Goal: Task Accomplishment & Management: Use online tool/utility

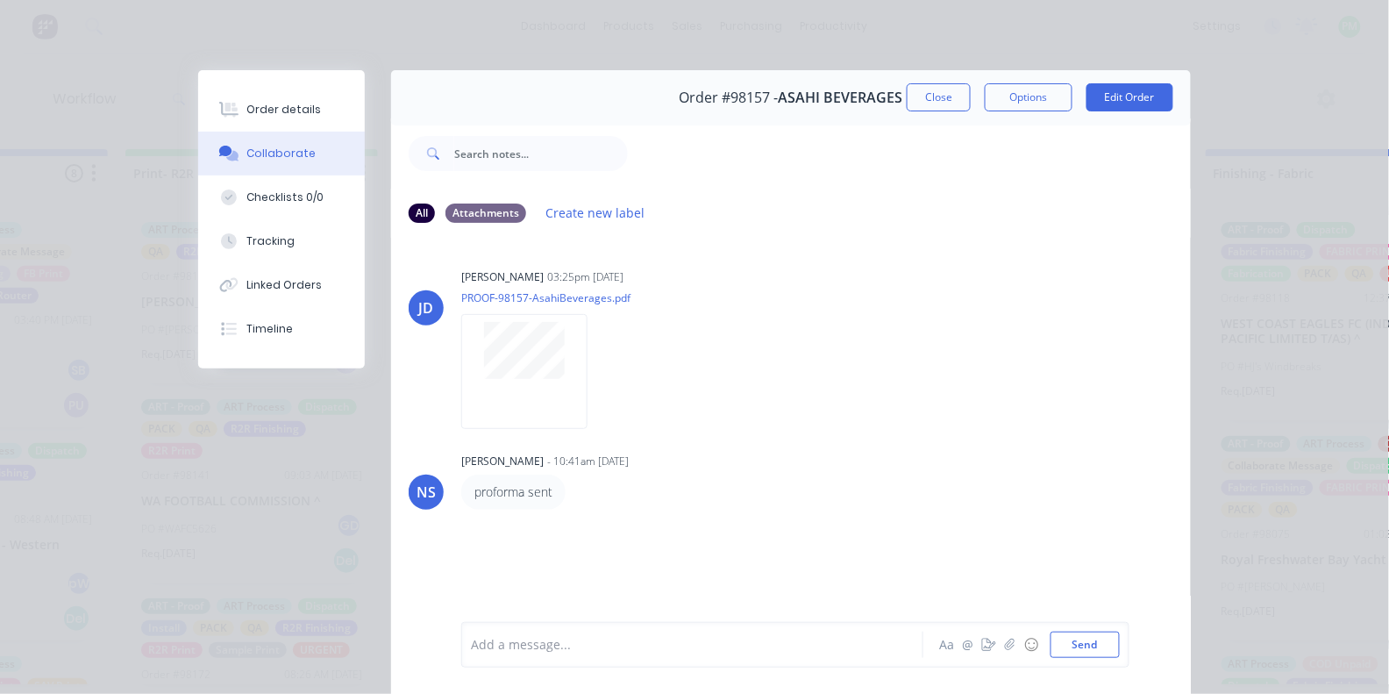
scroll to position [947, 0]
click at [937, 83] on button "Close" at bounding box center [939, 97] width 64 height 28
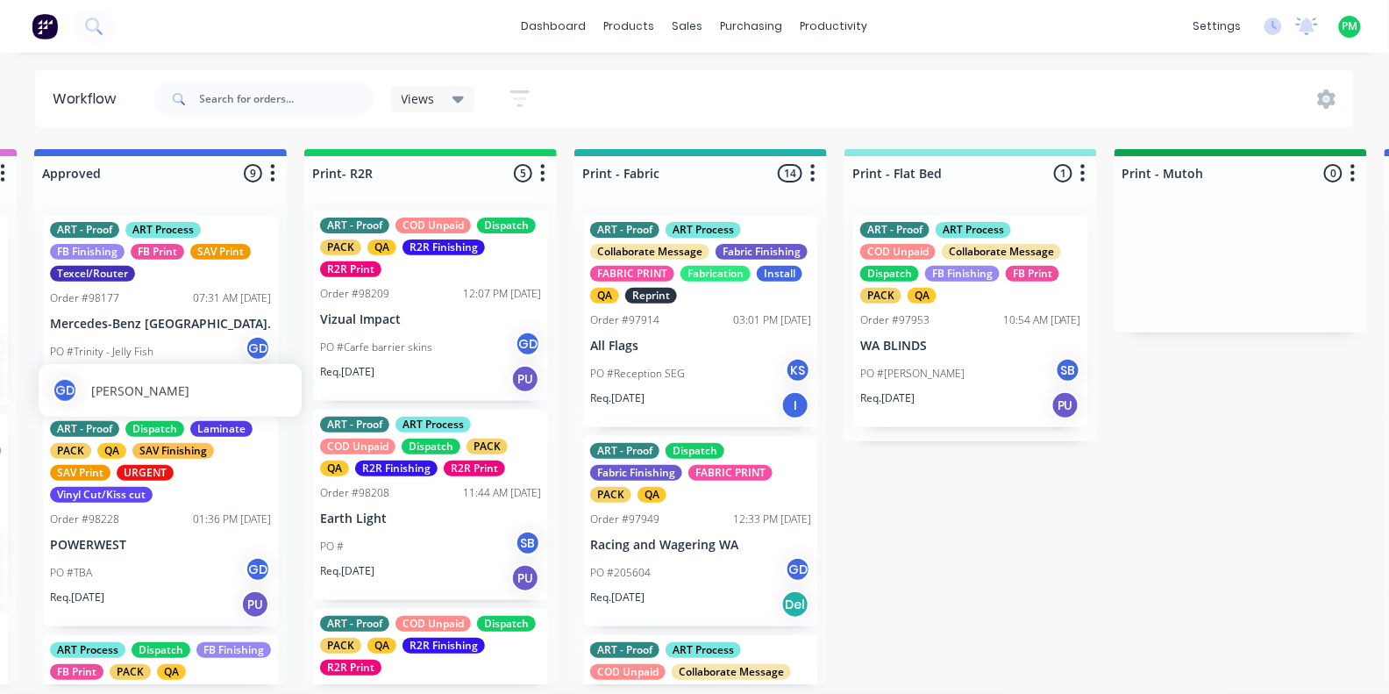
scroll to position [0, 1892]
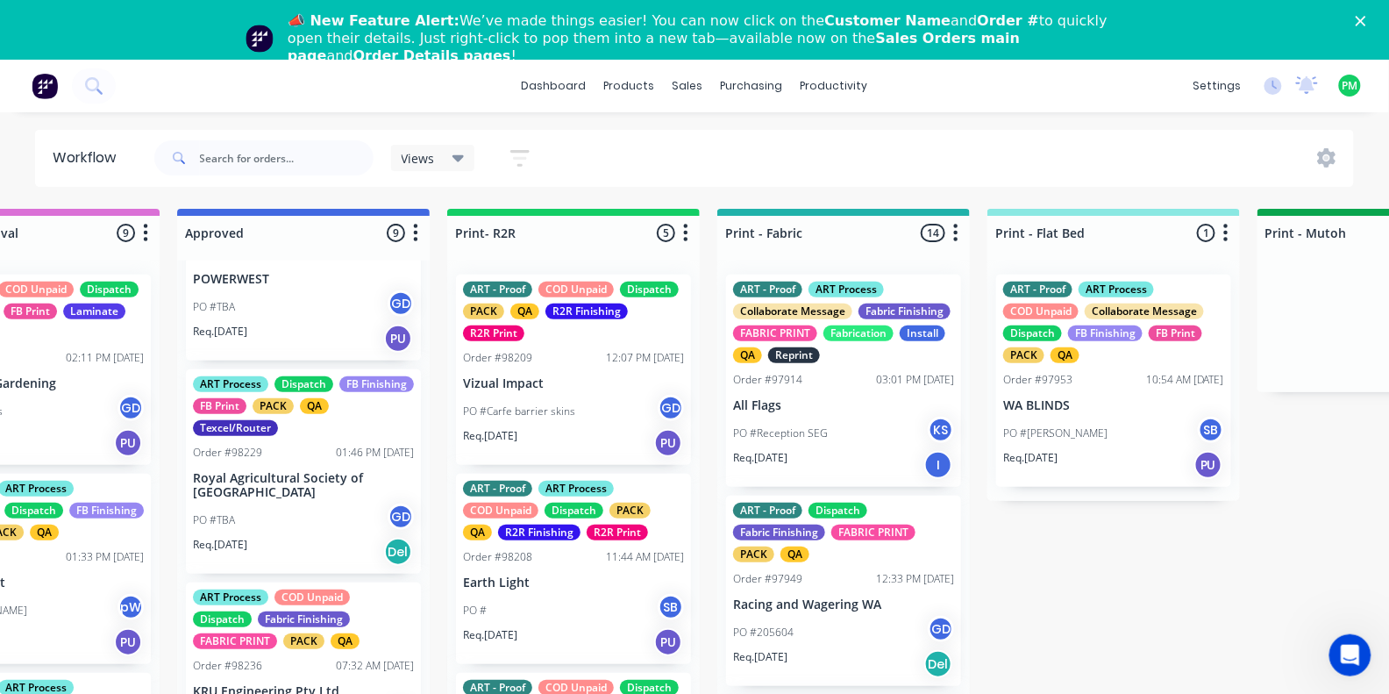
scroll to position [0, 1747]
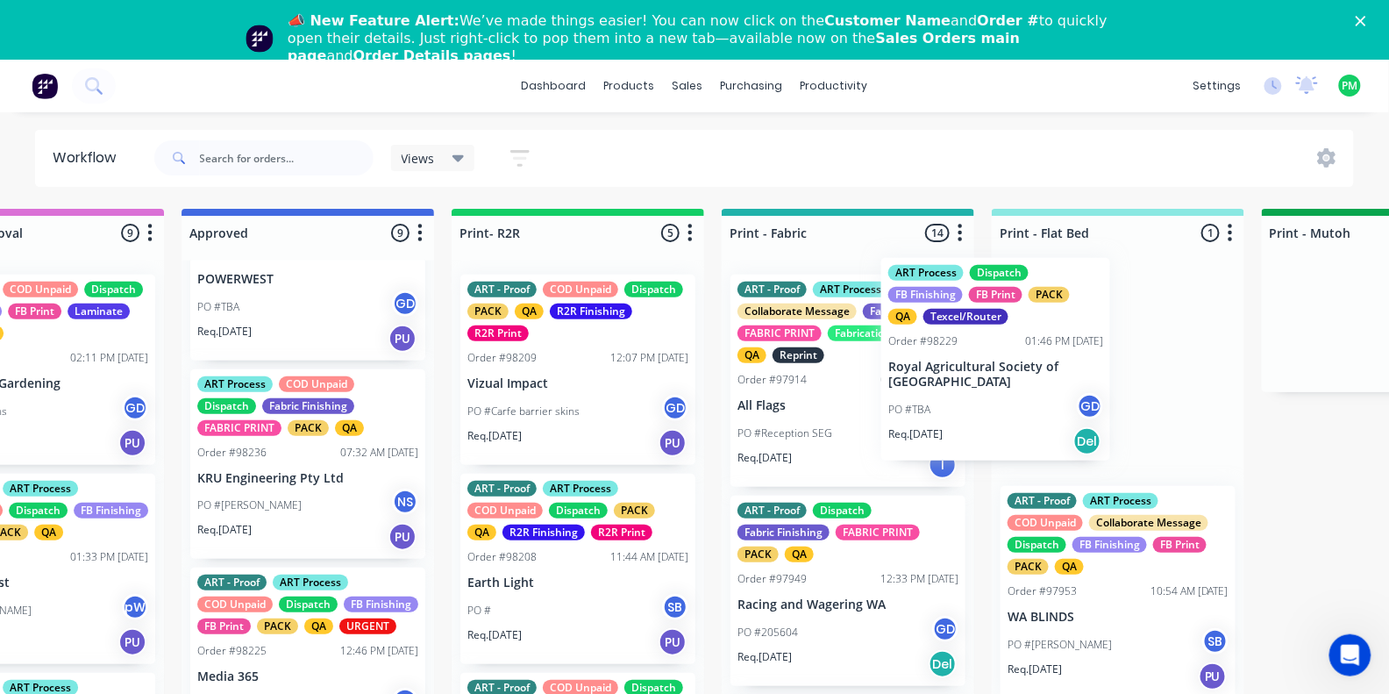
drag, startPoint x: 297, startPoint y: 453, endPoint x: 1013, endPoint y: 352, distance: 722.6
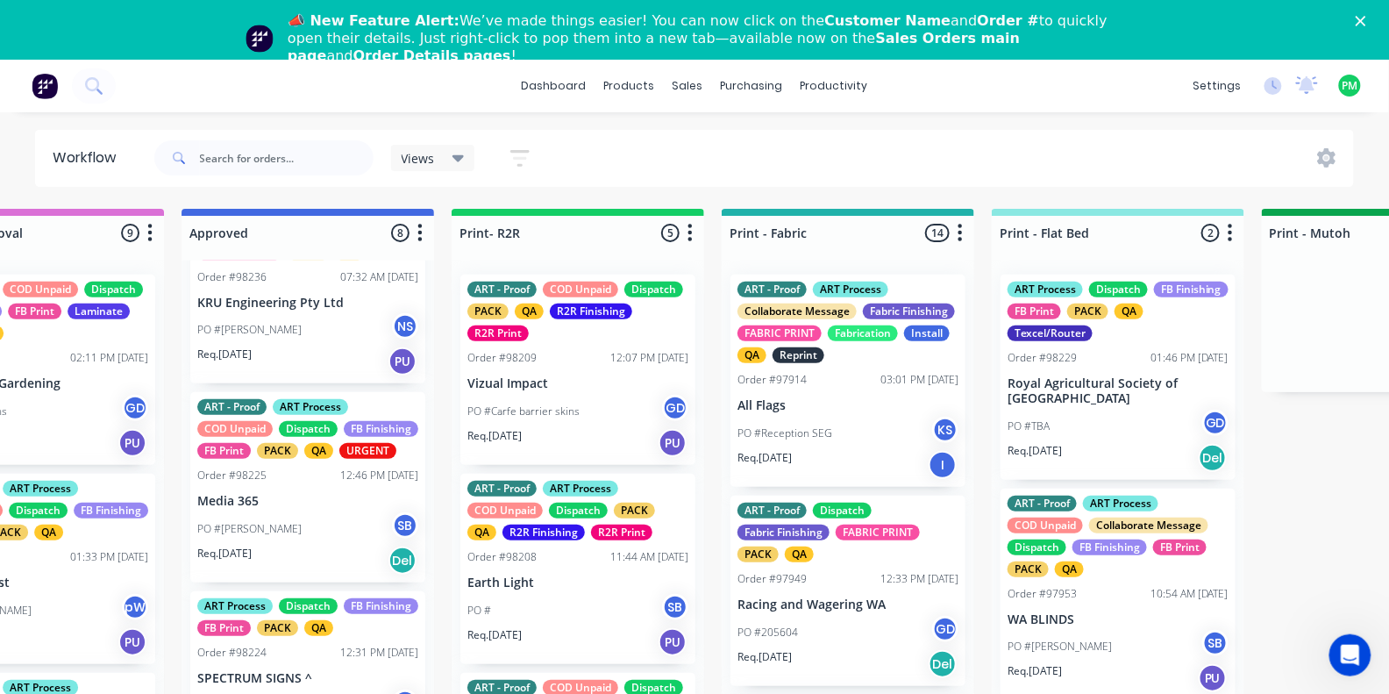
scroll to position [0, 1743]
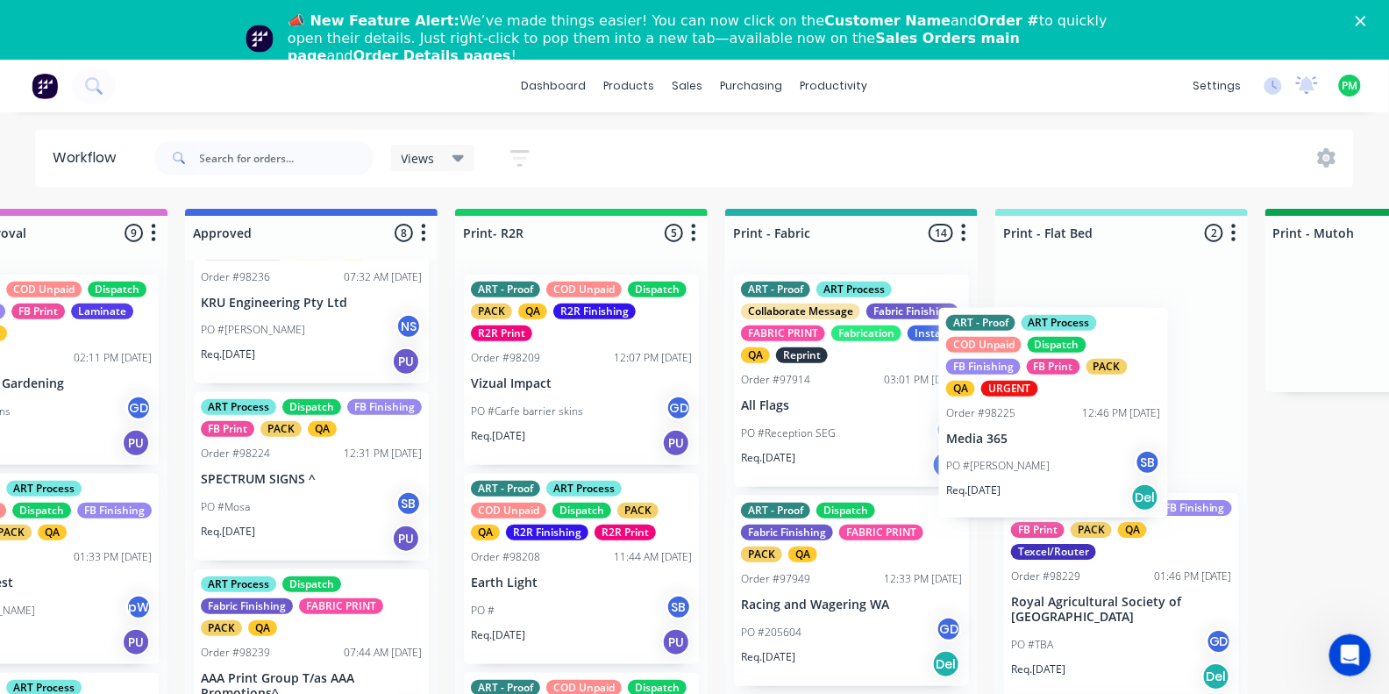
drag, startPoint x: 267, startPoint y: 512, endPoint x: 1043, endPoint y: 431, distance: 780.2
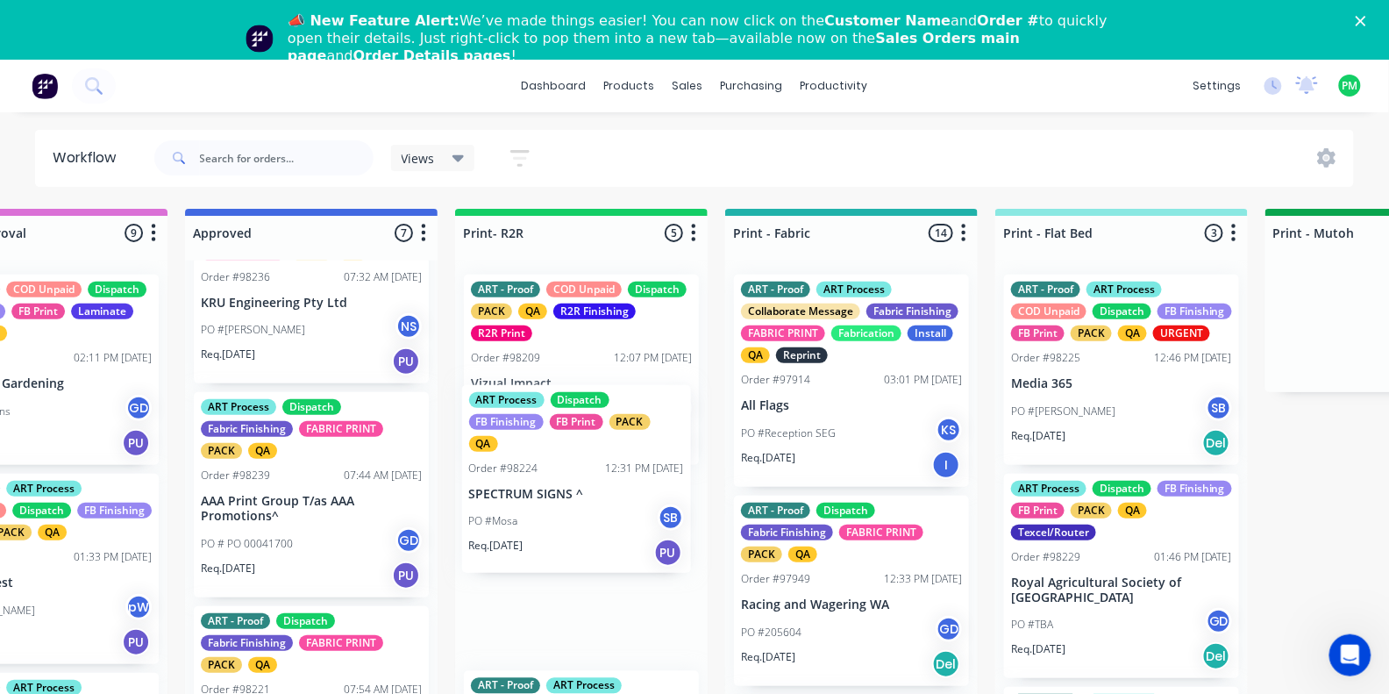
scroll to position [0, 1741]
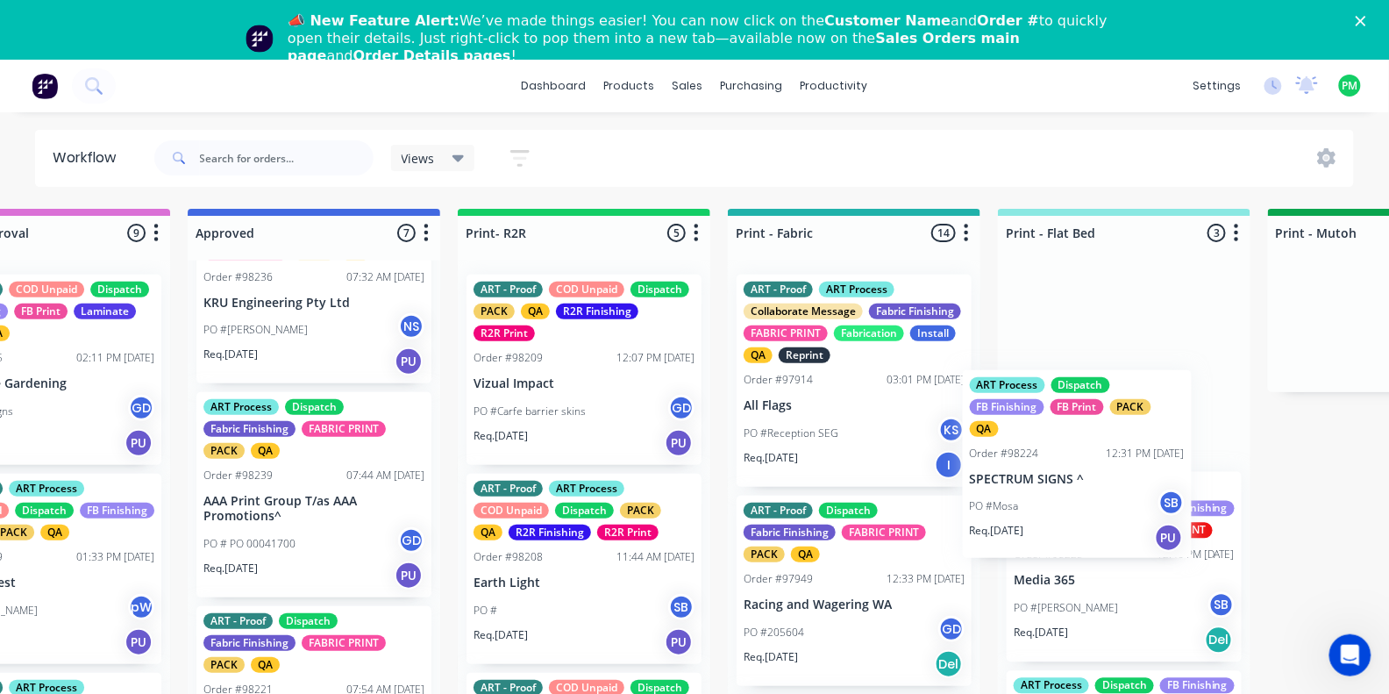
drag, startPoint x: 231, startPoint y: 458, endPoint x: 996, endPoint y: 436, distance: 764.9
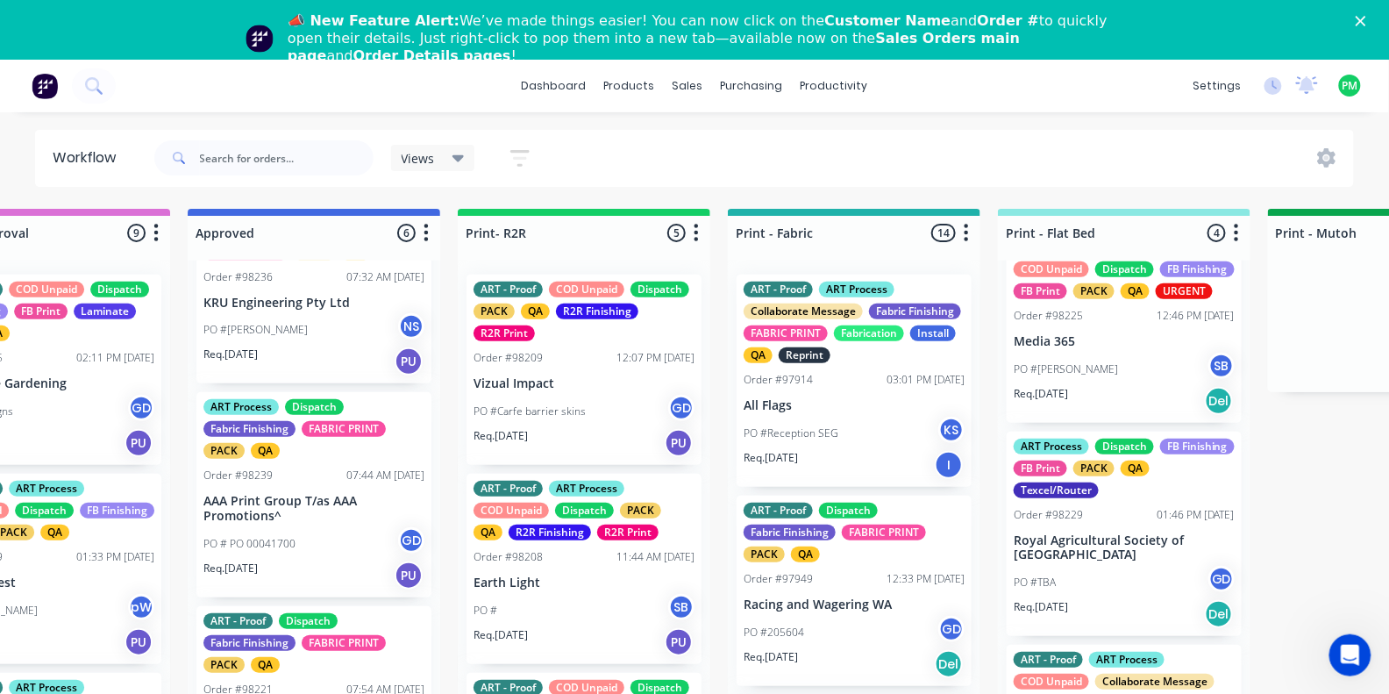
scroll to position [239, 0]
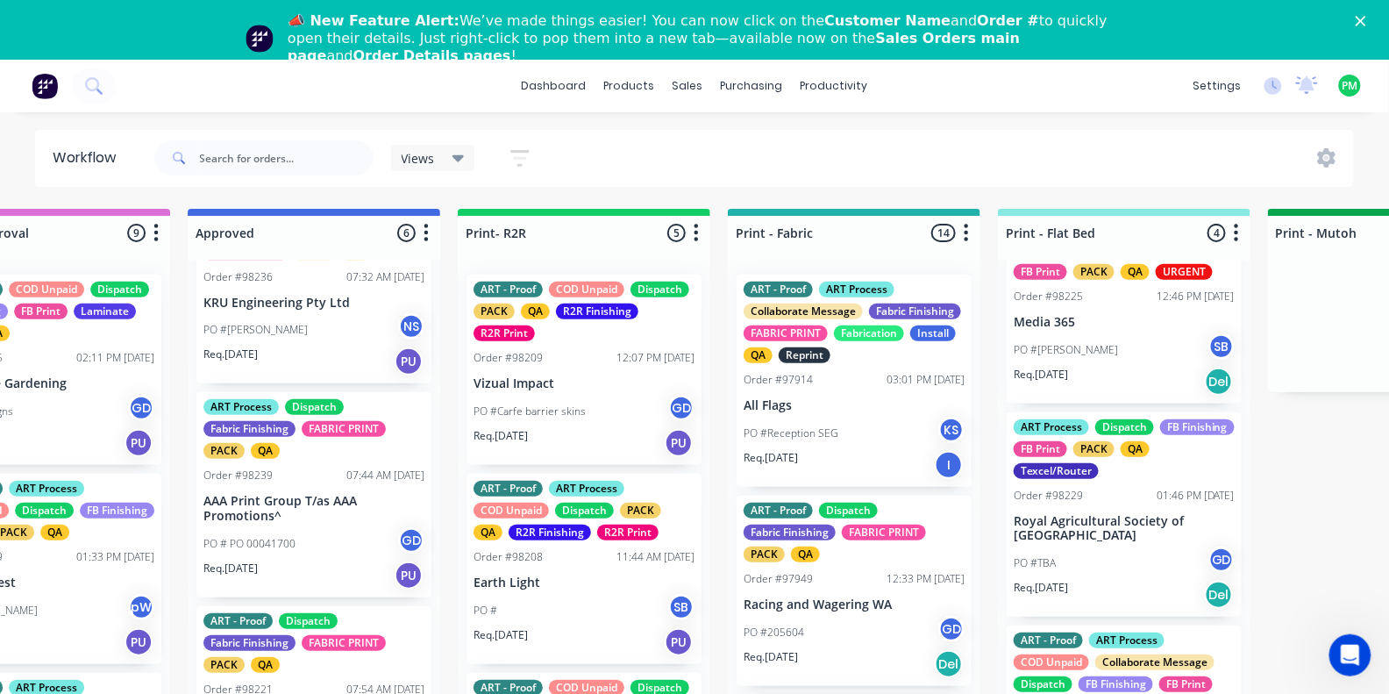
click at [1048, 503] on div "Order #98229" at bounding box center [1048, 496] width 69 height 16
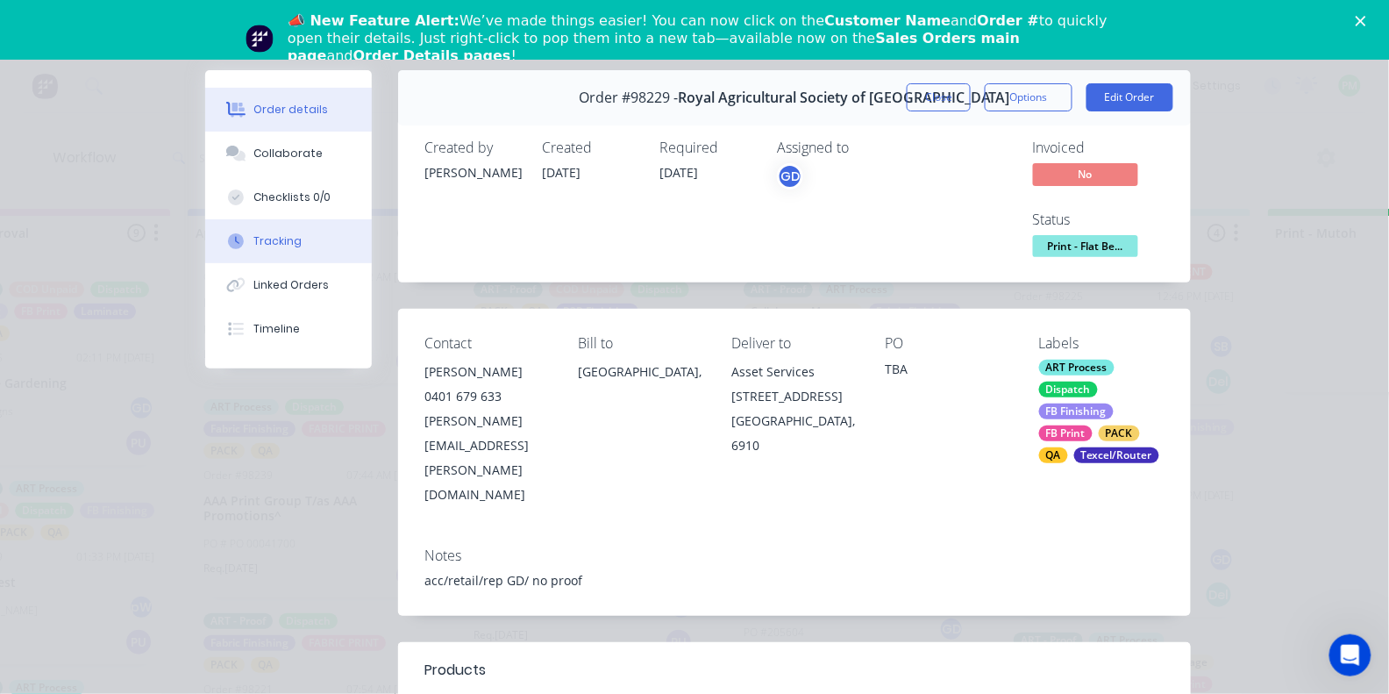
click at [285, 247] on div "Tracking" at bounding box center [278, 241] width 48 height 16
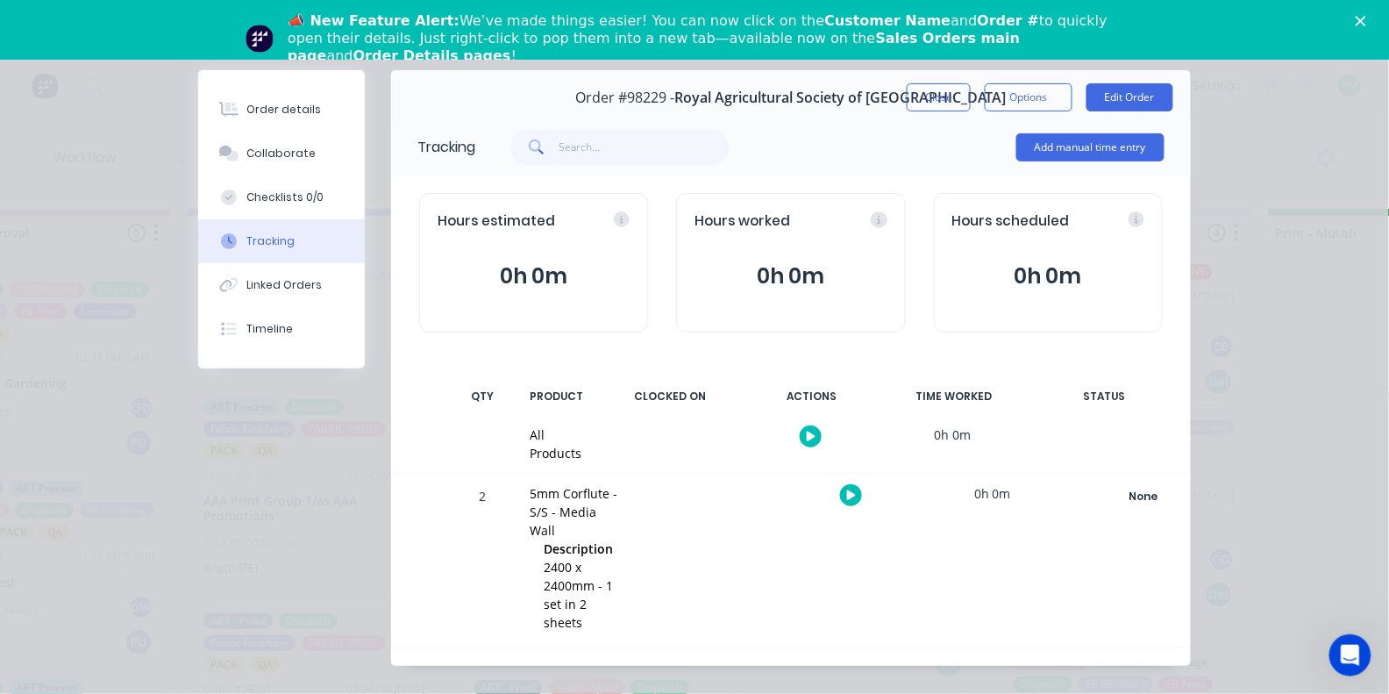
click at [851, 503] on button "button" at bounding box center [851, 495] width 22 height 22
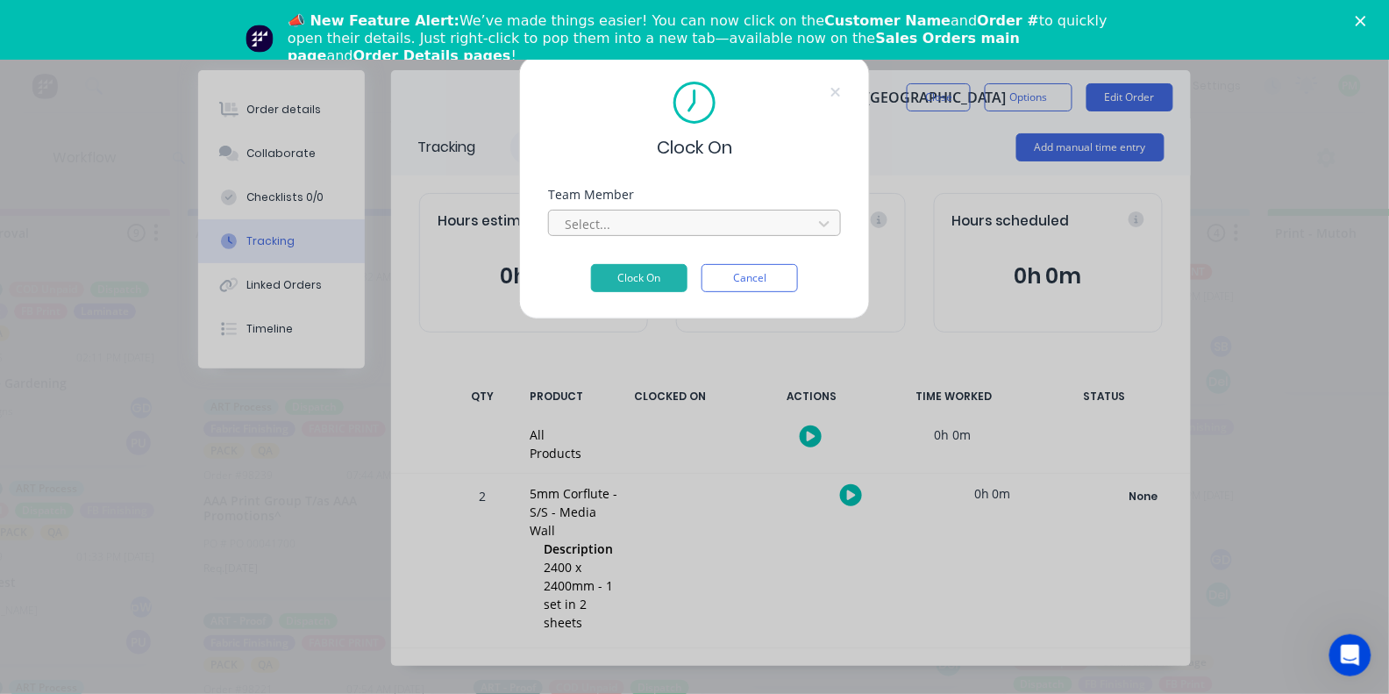
click at [669, 227] on div at bounding box center [683, 224] width 240 height 22
type input "pro"
click at [639, 283] on button "Clock On" at bounding box center [639, 278] width 96 height 28
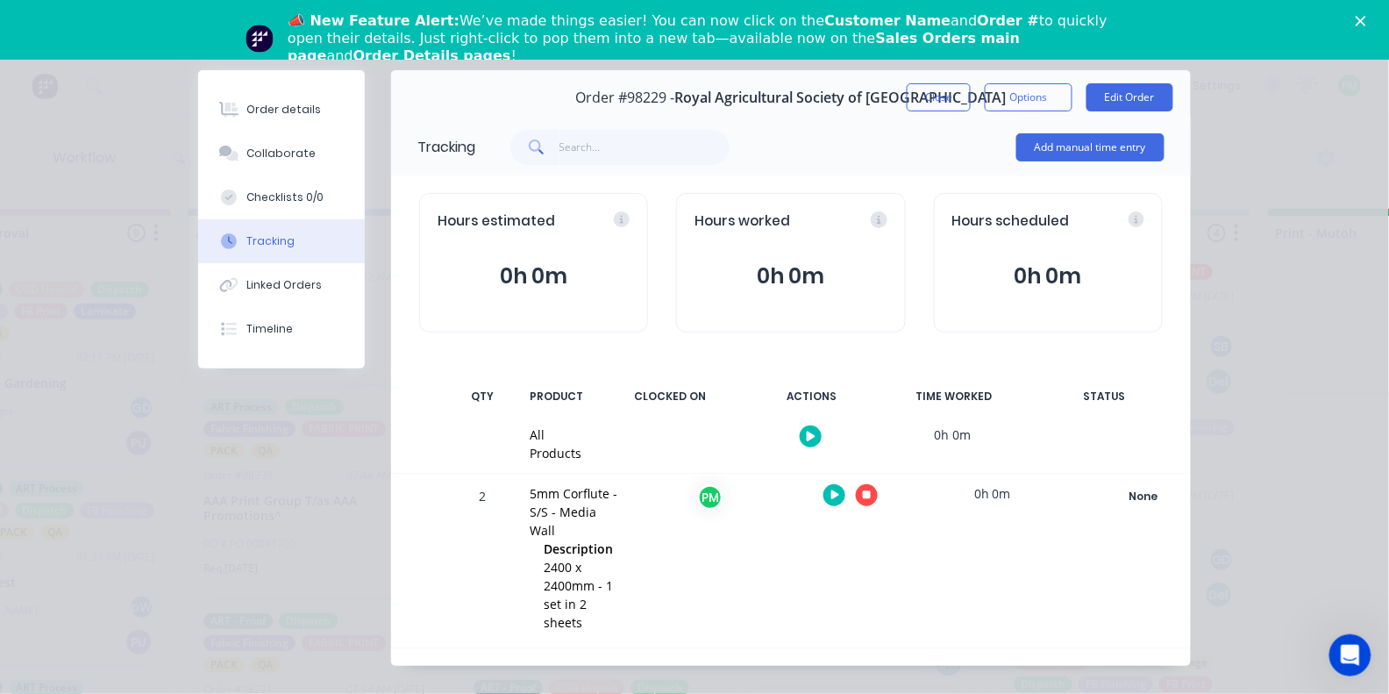
scroll to position [19, 0]
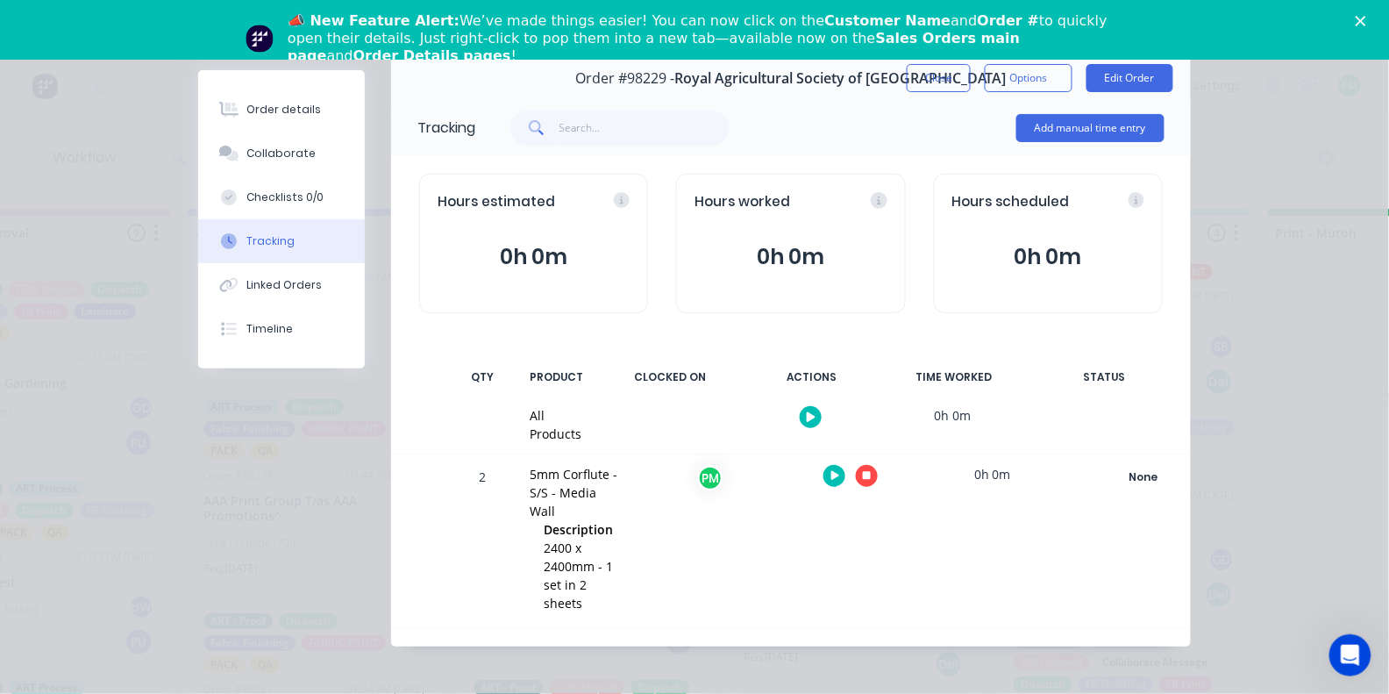
click at [863, 478] on icon "button" at bounding box center [867, 475] width 9 height 11
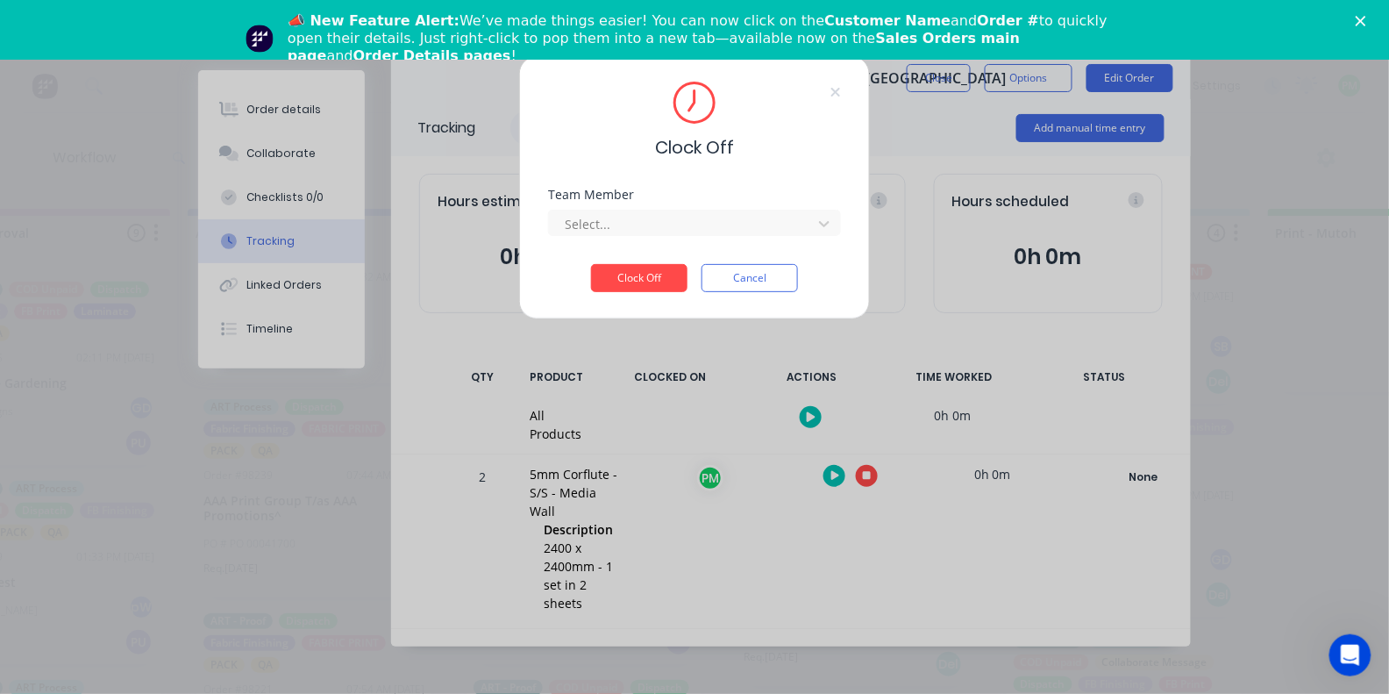
click at [609, 247] on div "Team Member Select..." at bounding box center [694, 226] width 293 height 75
click at [610, 237] on div "Select..." at bounding box center [683, 223] width 251 height 26
type input "pro"
click at [639, 283] on button "Clock Off" at bounding box center [639, 278] width 96 height 28
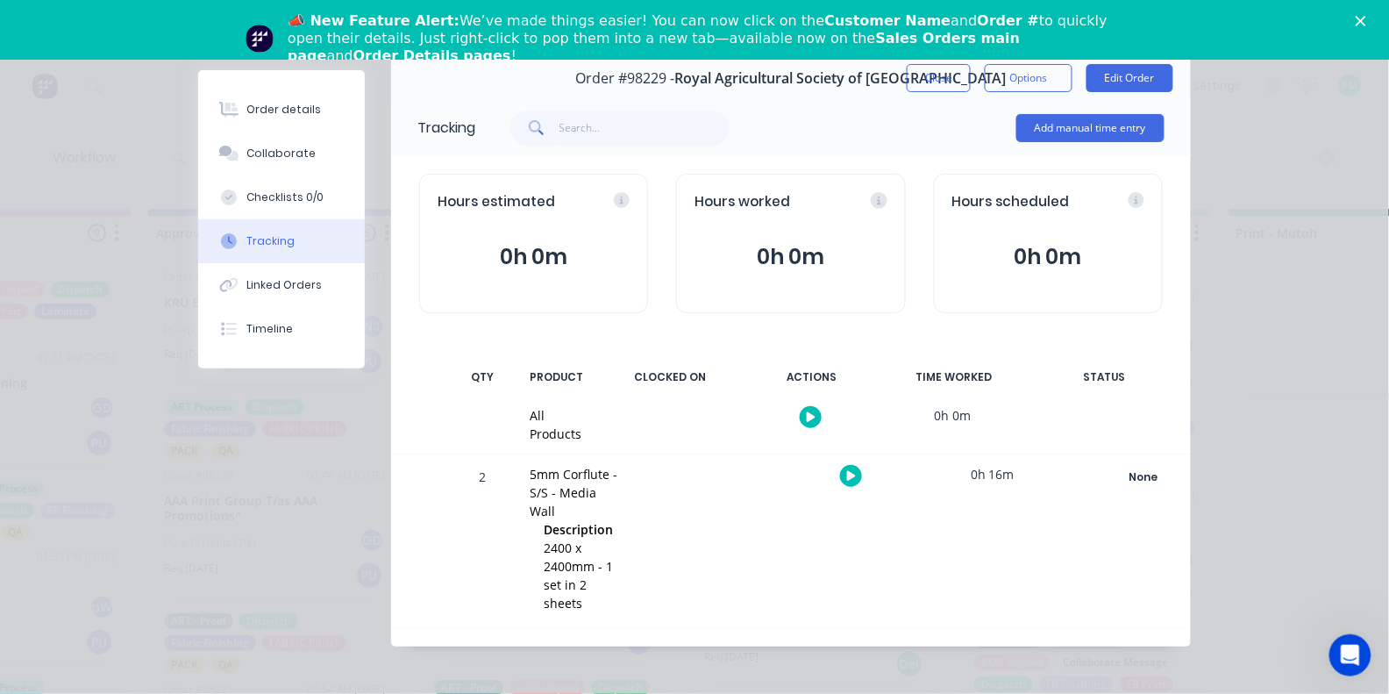
scroll to position [0, 1780]
click at [944, 79] on button "Close" at bounding box center [939, 78] width 64 height 28
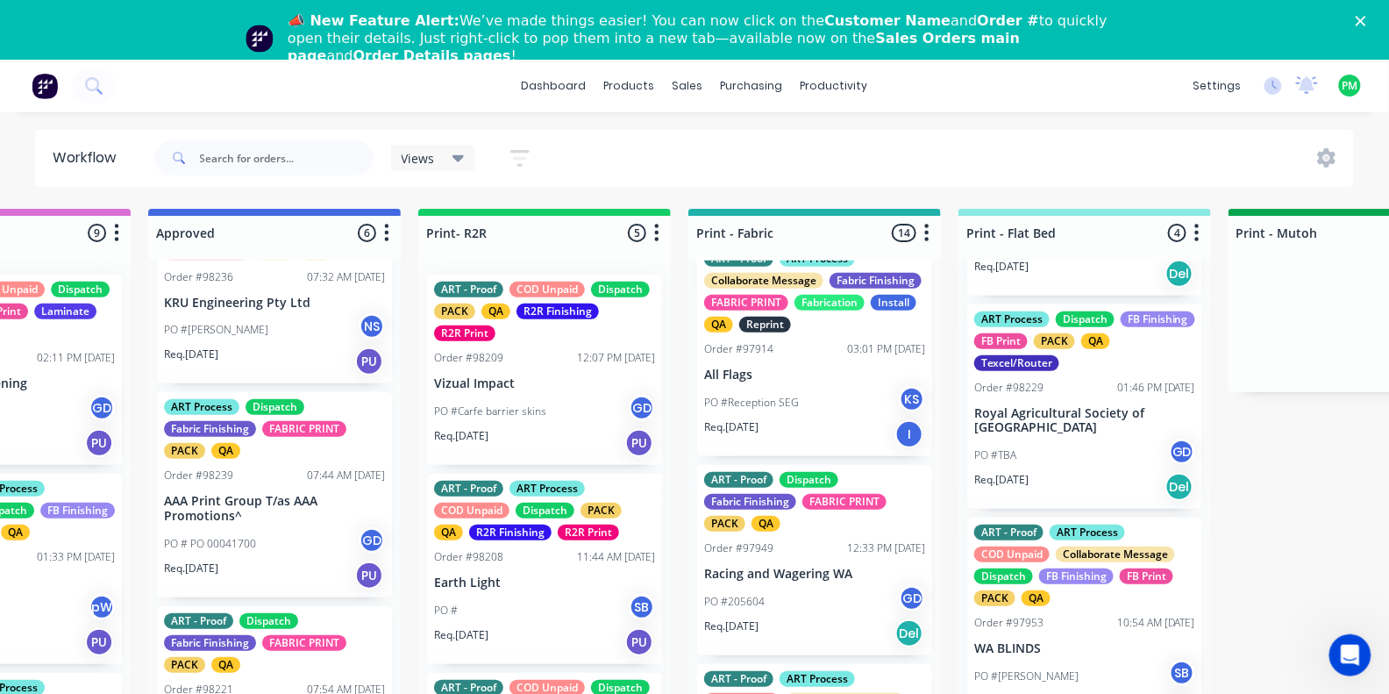
scroll to position [381, 0]
click at [1063, 463] on div "PO #TBA GD" at bounding box center [1084, 454] width 221 height 33
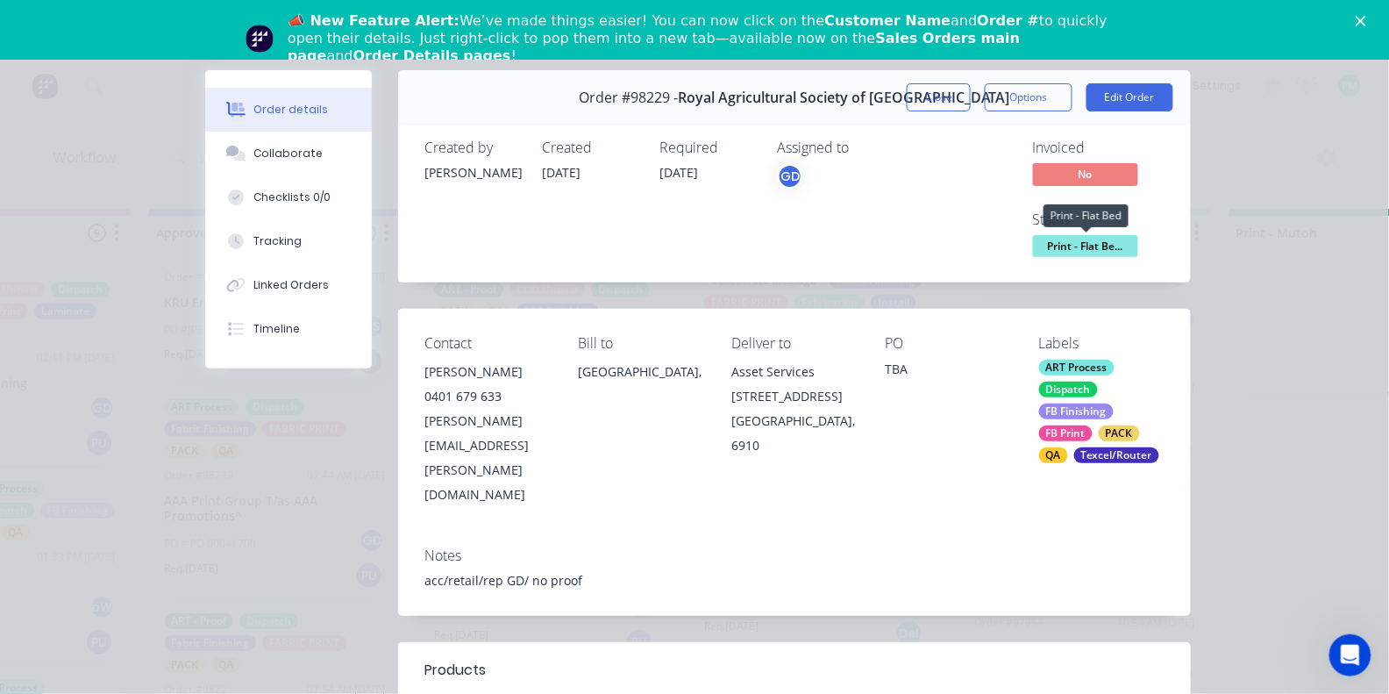
click at [1082, 253] on span "Print - Flat Be..." at bounding box center [1085, 246] width 105 height 22
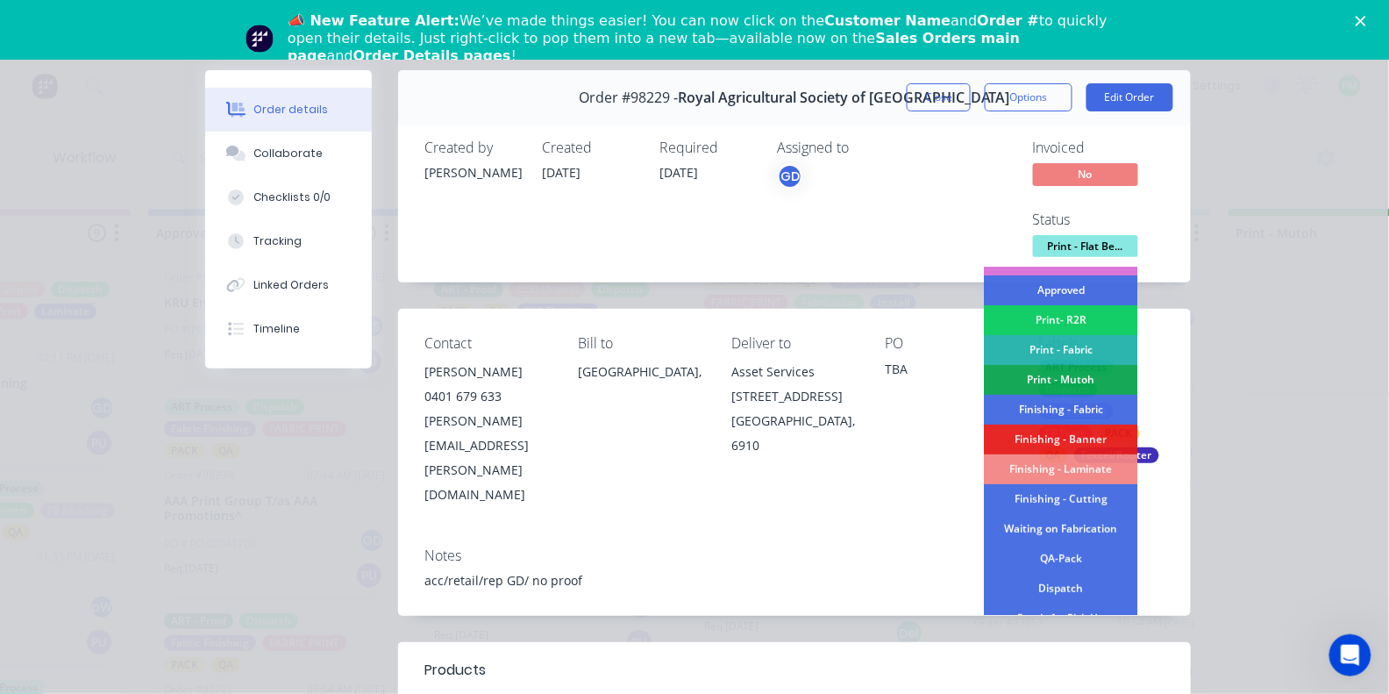
scroll to position [203, 0]
click at [1054, 501] on div "Finishing - Cutting" at bounding box center [1061, 497] width 153 height 30
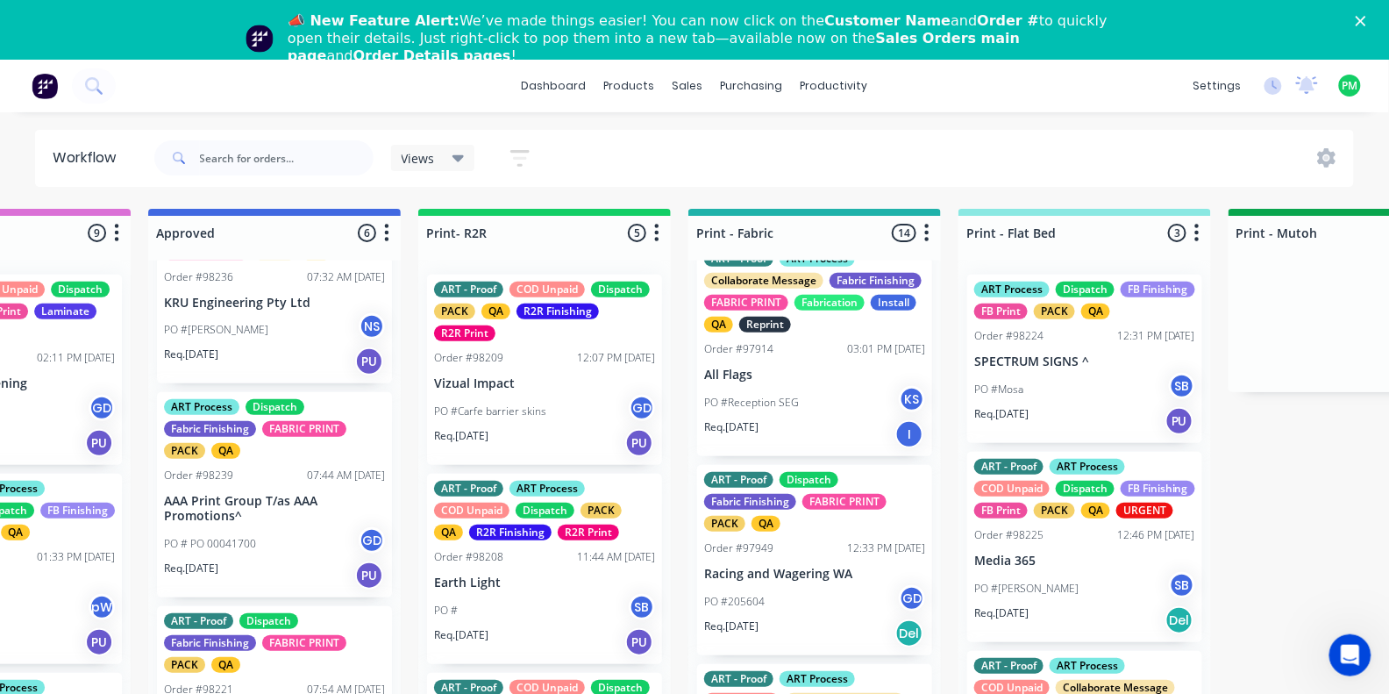
scroll to position [0, 0]
click at [1066, 436] on div "Req. 15/08/25 PU" at bounding box center [1084, 421] width 221 height 30
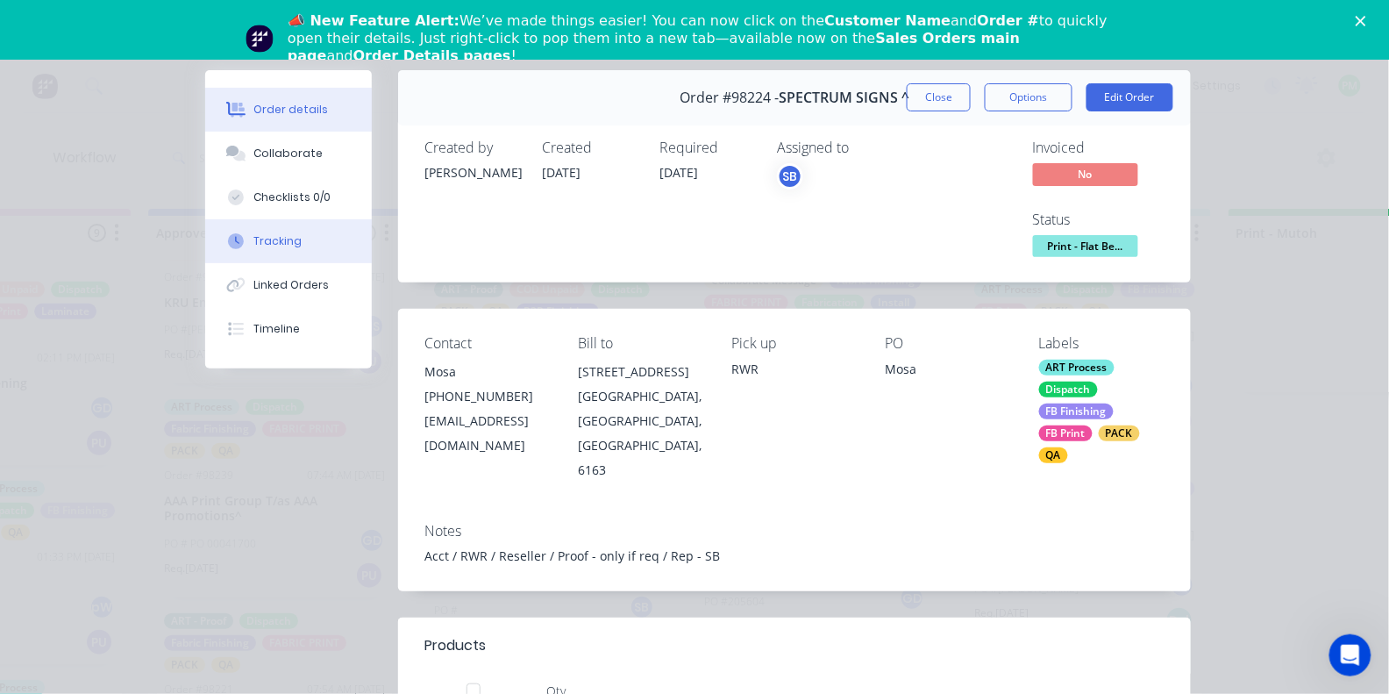
click at [275, 259] on button "Tracking" at bounding box center [288, 241] width 167 height 44
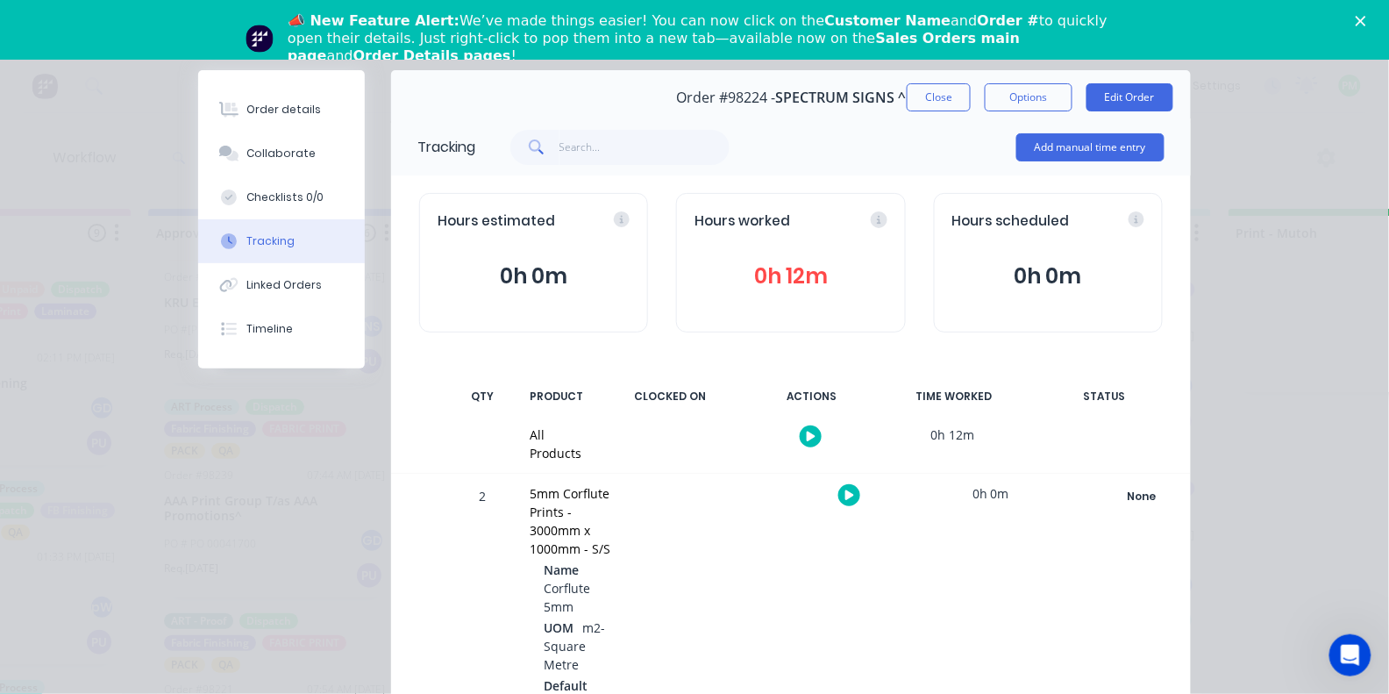
click at [845, 490] on icon "button" at bounding box center [849, 495] width 9 height 10
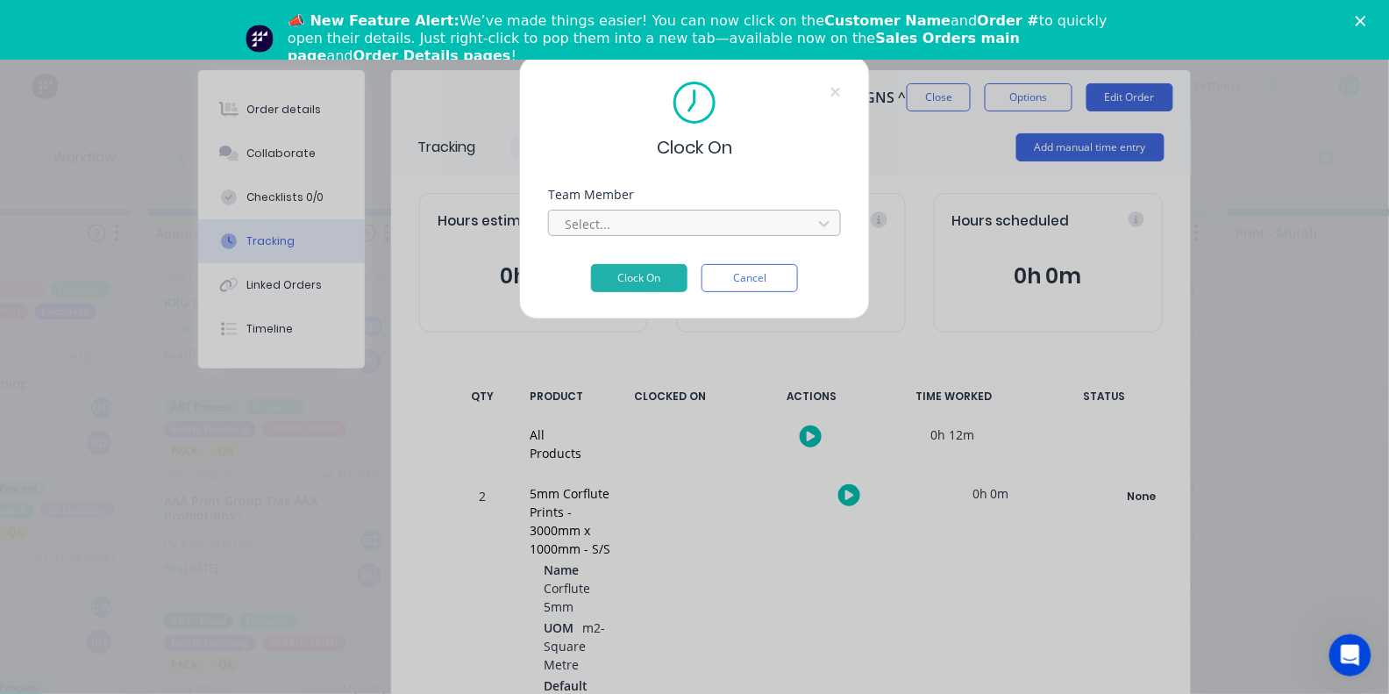
click at [616, 224] on div at bounding box center [683, 224] width 240 height 22
type input "pro"
click at [639, 283] on button "Clock On" at bounding box center [639, 278] width 96 height 28
